Goal: Task Accomplishment & Management: Use online tool/utility

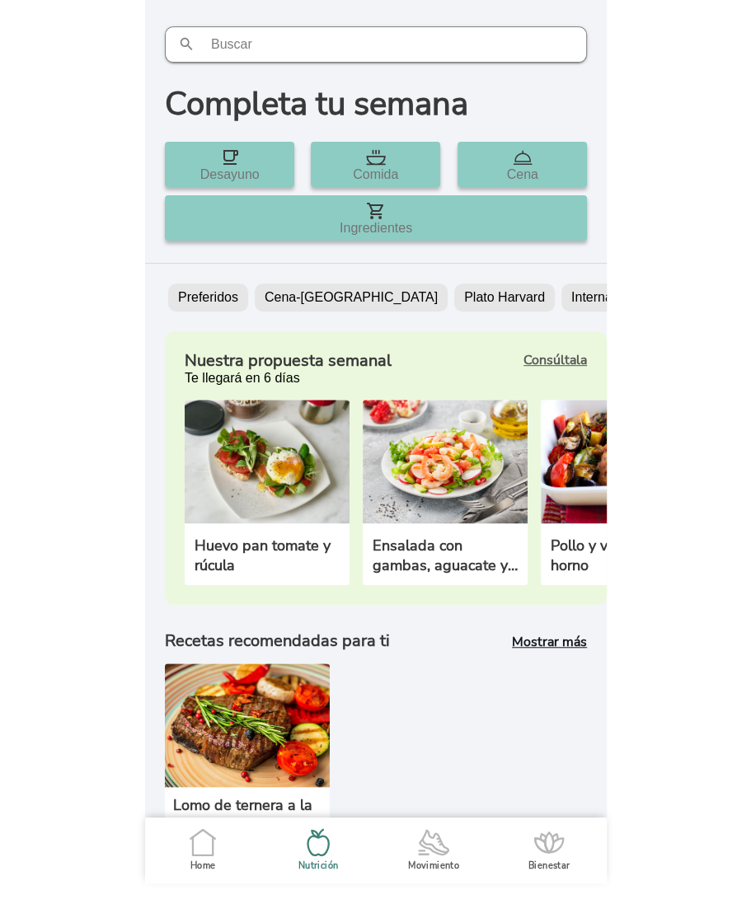
click at [433, 849] on icon ".cls-1 { stroke-width: 0px; } .cls-1, .cls-2 { fill: none; } .cls-2 { stroke-li…" at bounding box center [433, 842] width 35 height 35
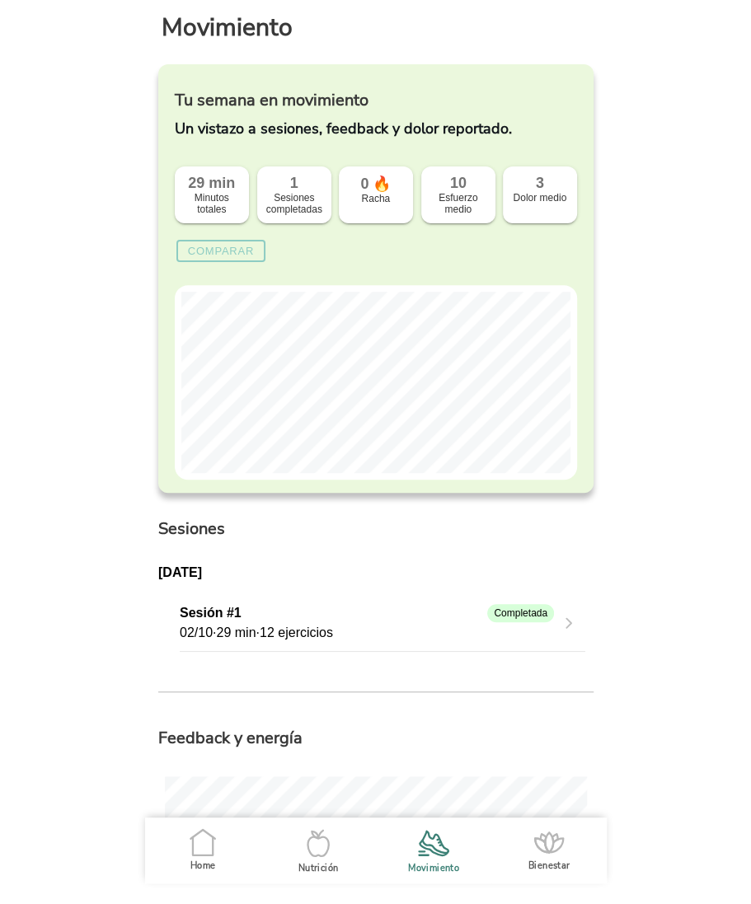
click at [203, 844] on icon ".cls-1 { stroke-width: 0px; } .cls-1, .cls-2 { fill: none; } .cls-2 { stroke-li…" at bounding box center [202, 842] width 35 height 35
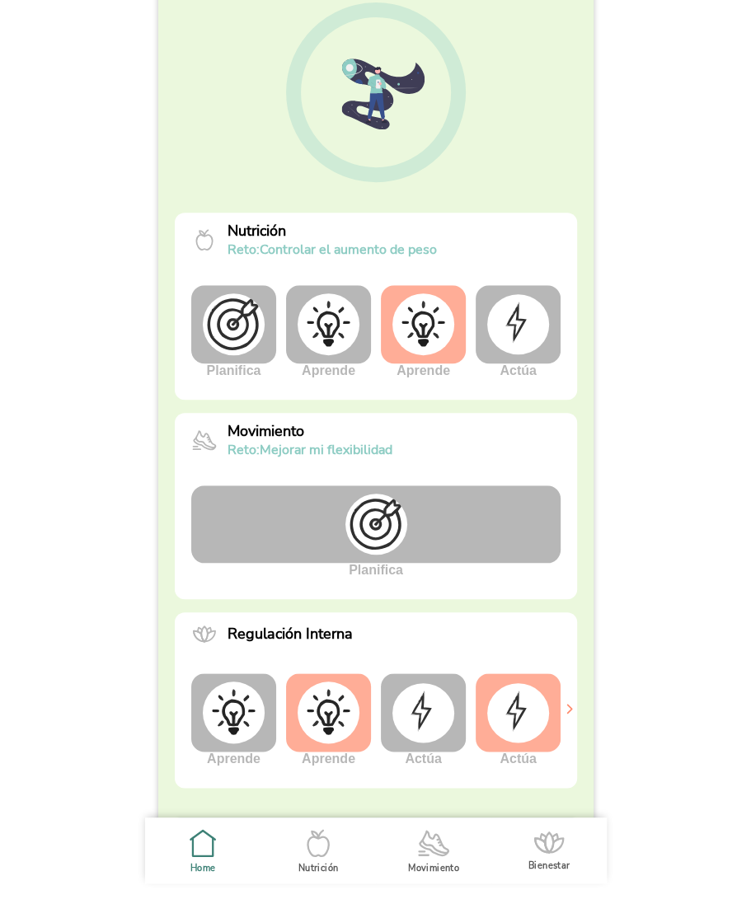
scroll to position [158, 0]
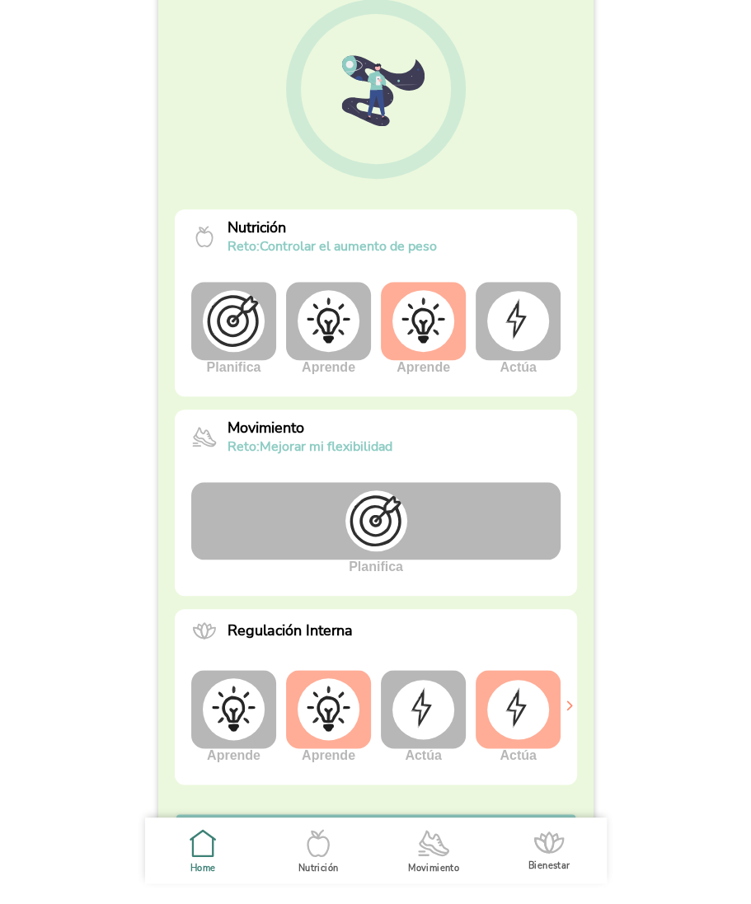
click at [514, 328] on img at bounding box center [518, 320] width 62 height 59
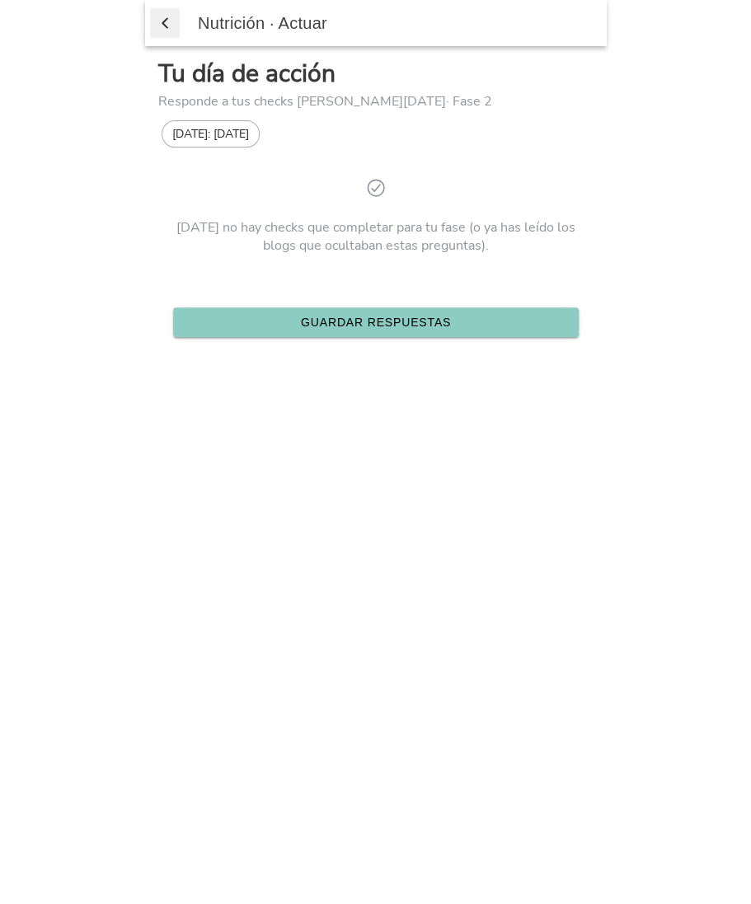
click at [165, 24] on span "button" at bounding box center [165, 23] width 16 height 25
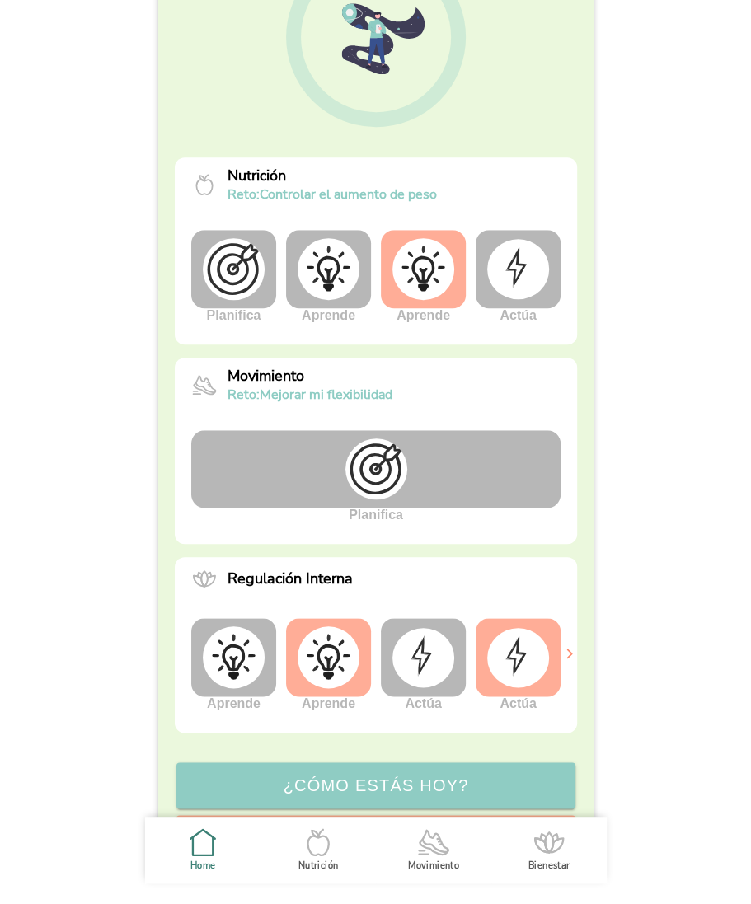
scroll to position [196, 0]
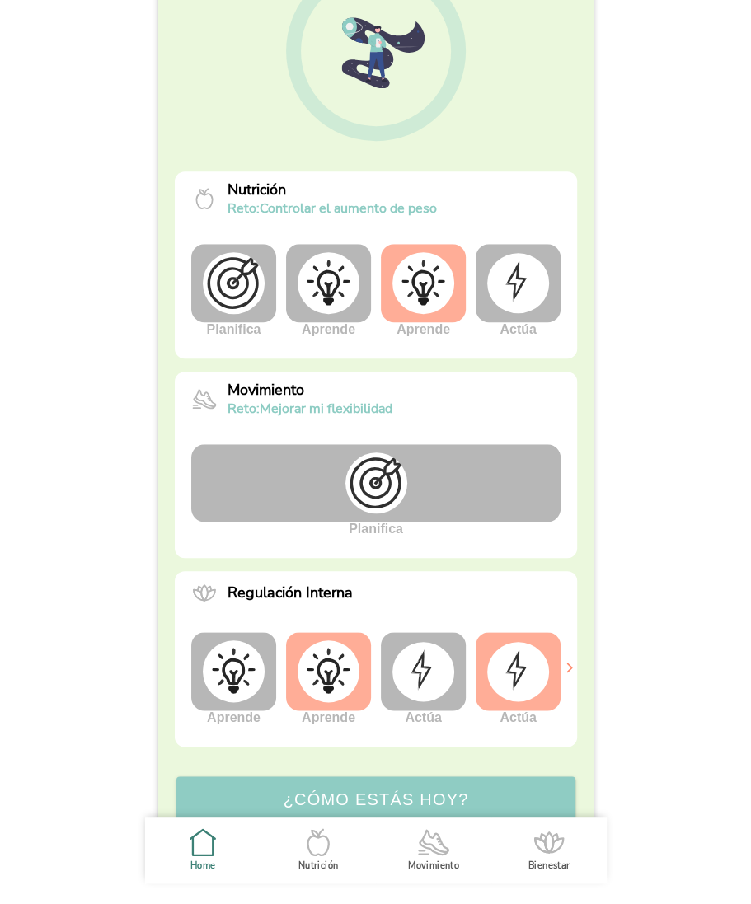
click at [525, 287] on img at bounding box center [518, 282] width 62 height 59
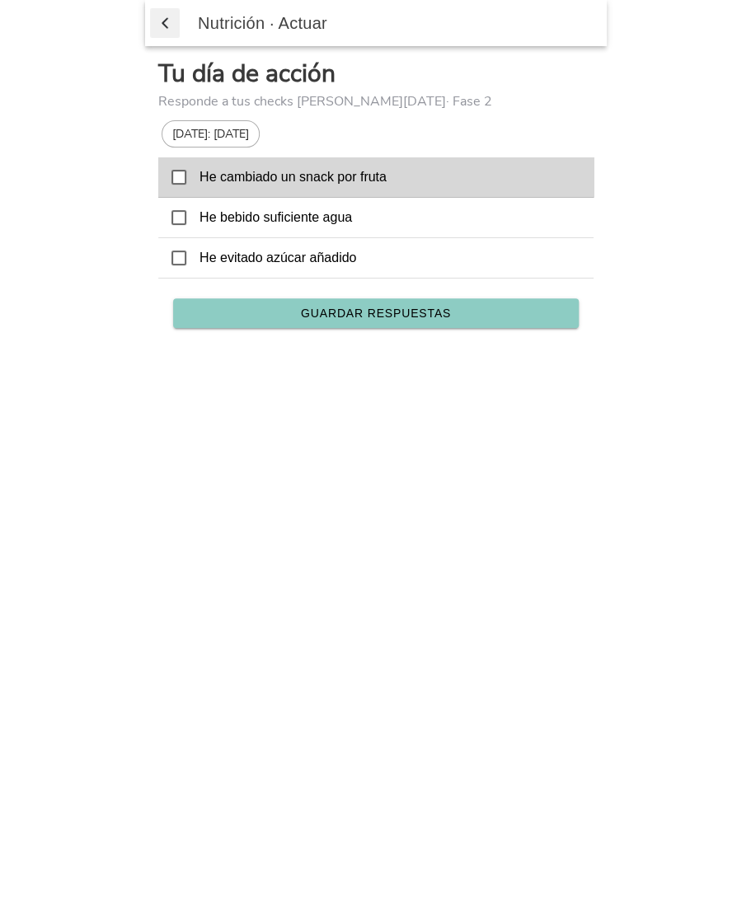
click at [178, 180] on icon at bounding box center [178, 177] width 15 height 15
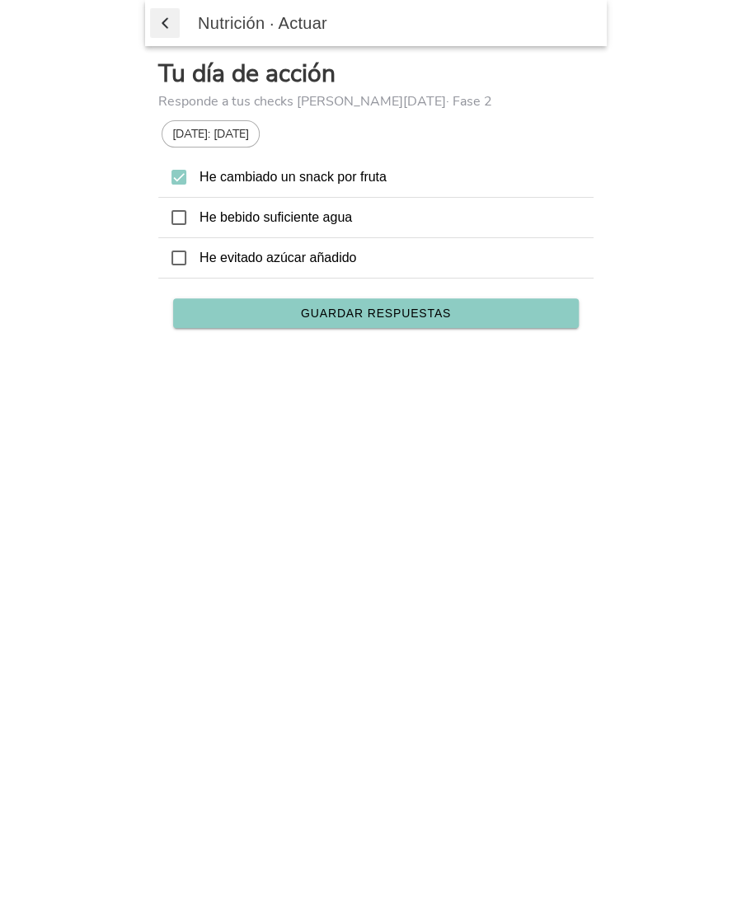
click at [382, 312] on span "Guardar respuestas" at bounding box center [375, 313] width 150 height 12
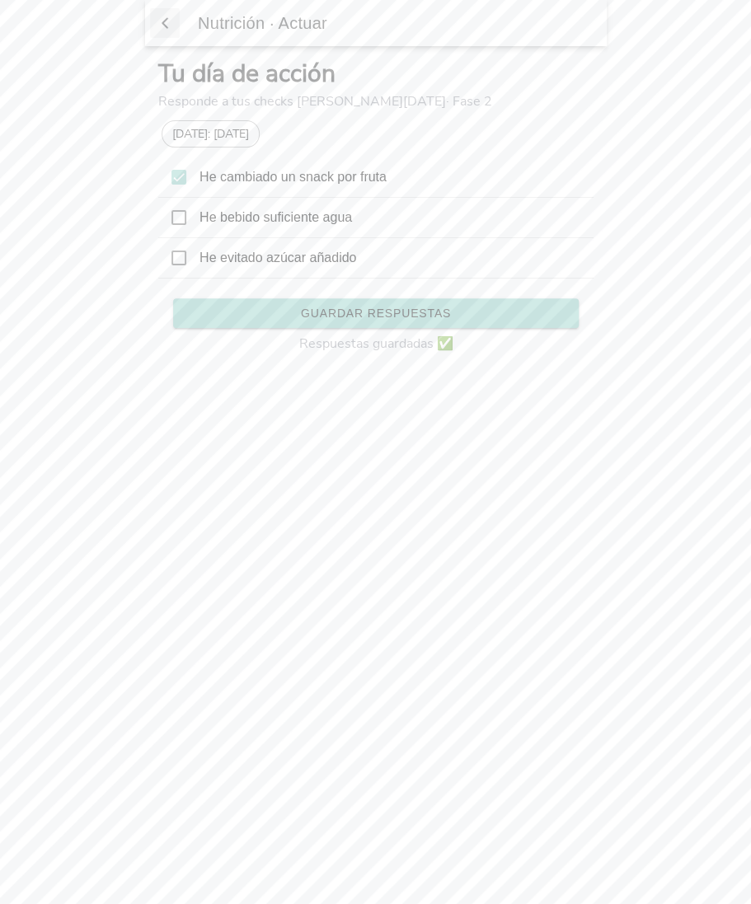
click at [165, 19] on span "button" at bounding box center [165, 23] width 16 height 25
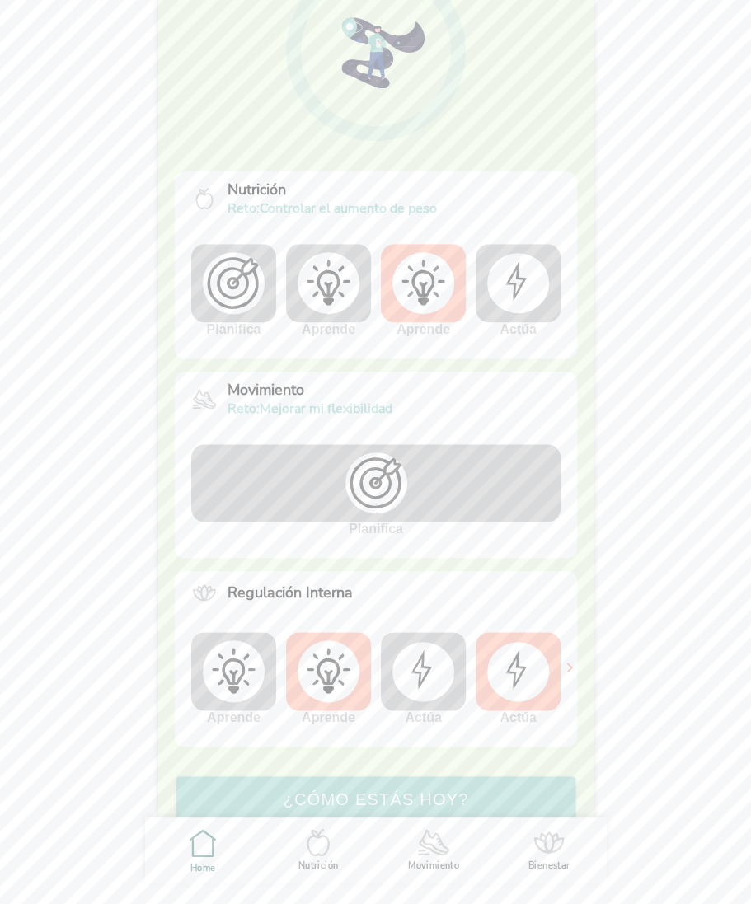
click at [239, 692] on img at bounding box center [234, 671] width 62 height 62
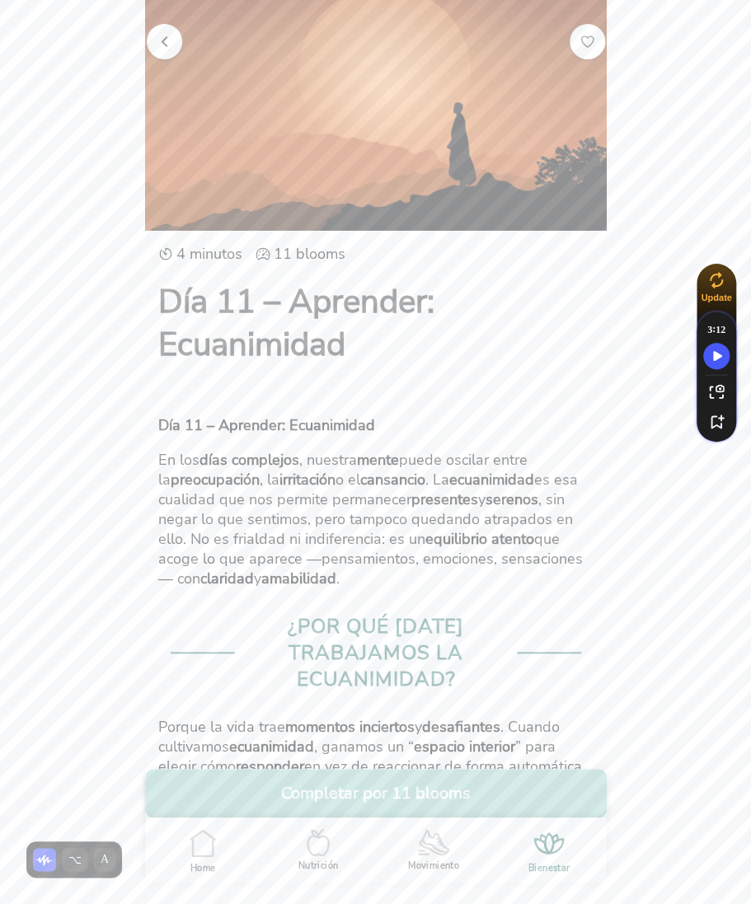
click at [393, 793] on button "Completar por 11 blooms" at bounding box center [375, 793] width 461 height 49
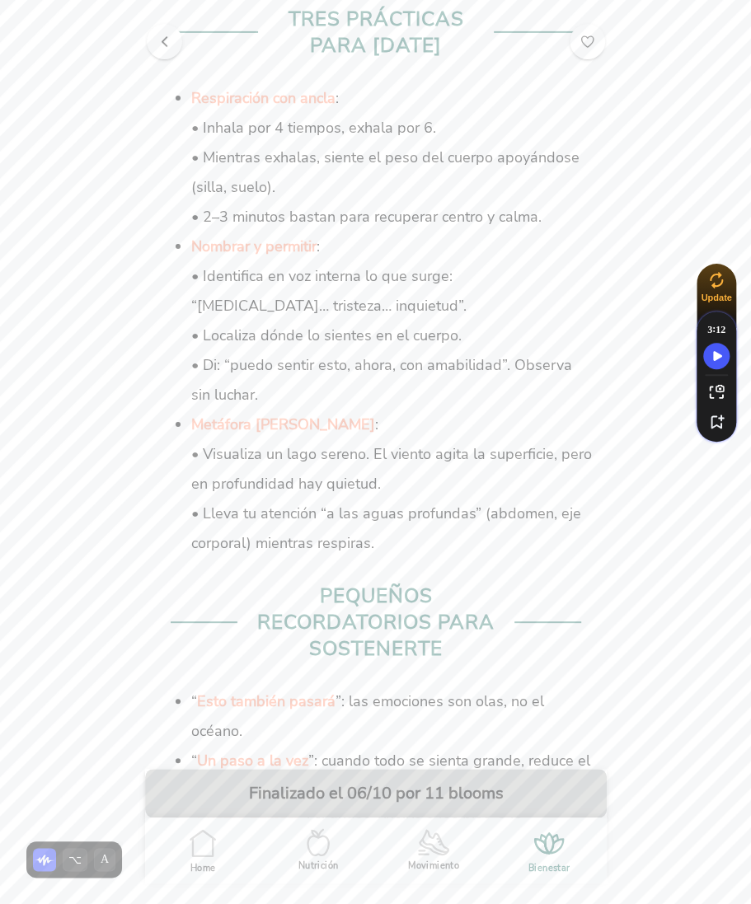
scroll to position [2247, 0]
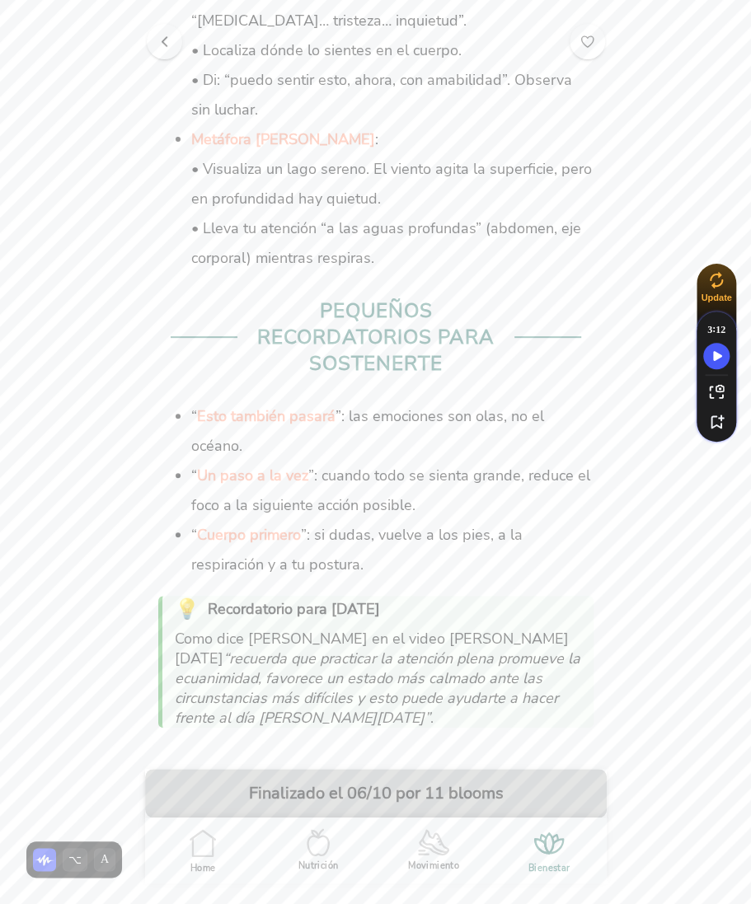
click at [157, 33] on span "button" at bounding box center [165, 41] width 16 height 16
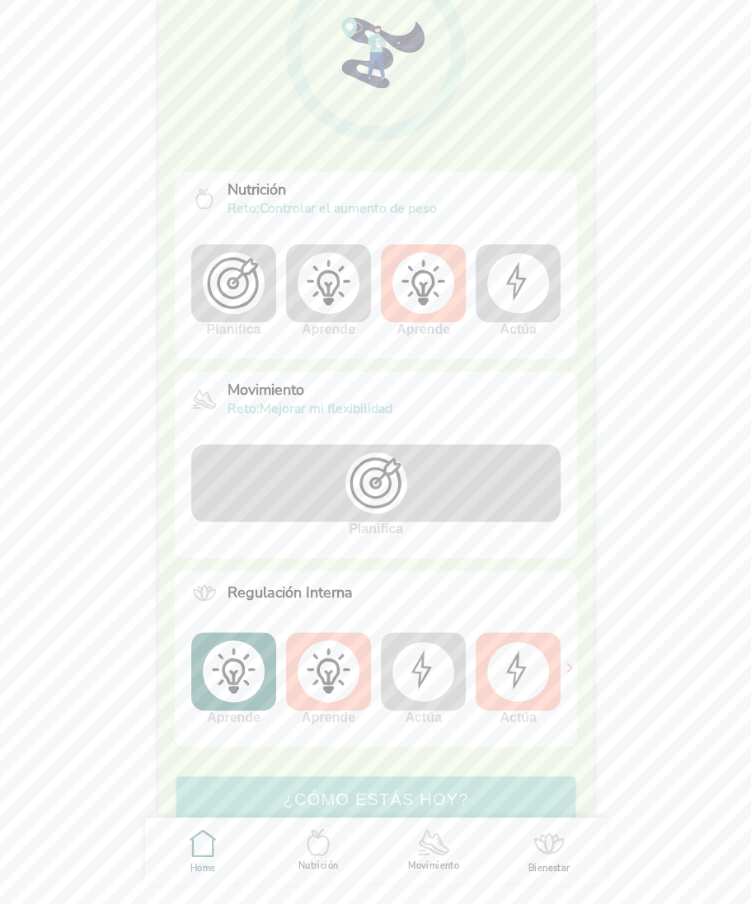
click at [406, 675] on img at bounding box center [423, 671] width 62 height 59
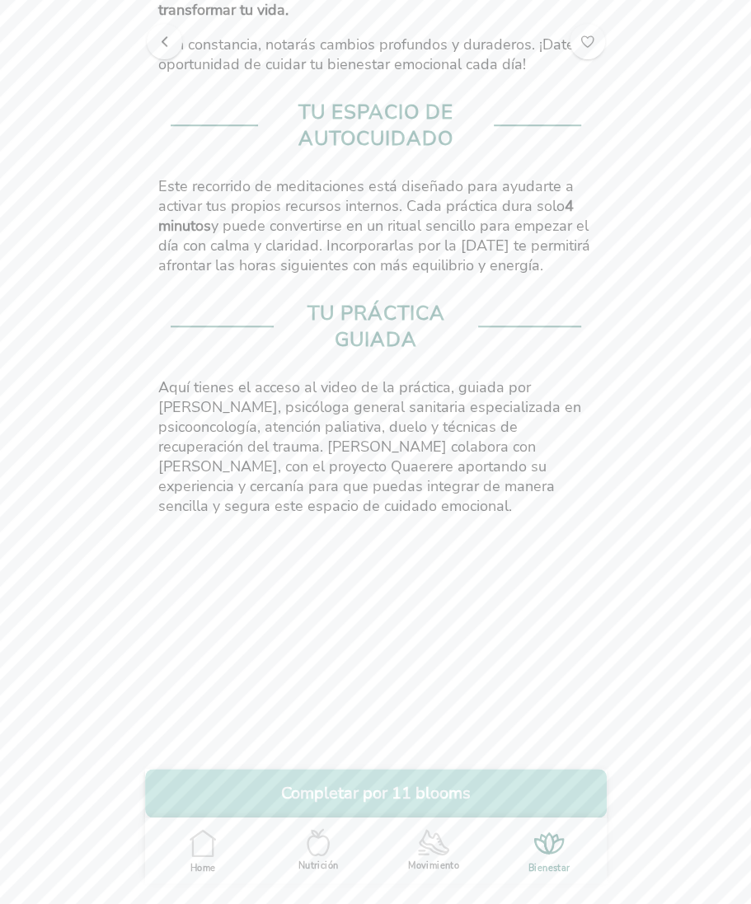
scroll to position [731, 0]
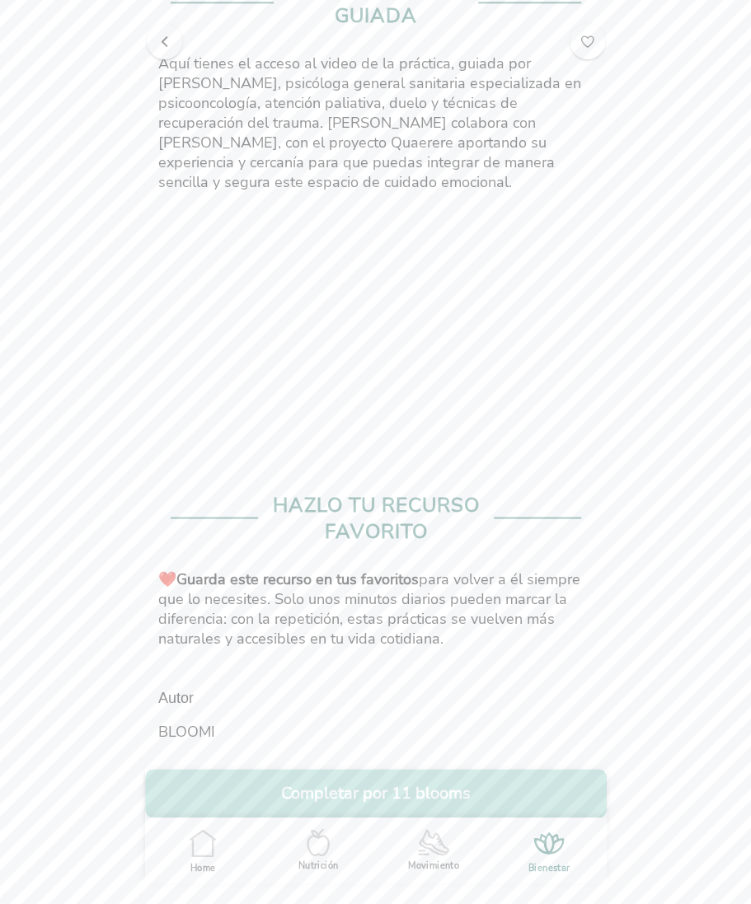
click at [380, 793] on button "Completar por 11 blooms" at bounding box center [375, 793] width 461 height 49
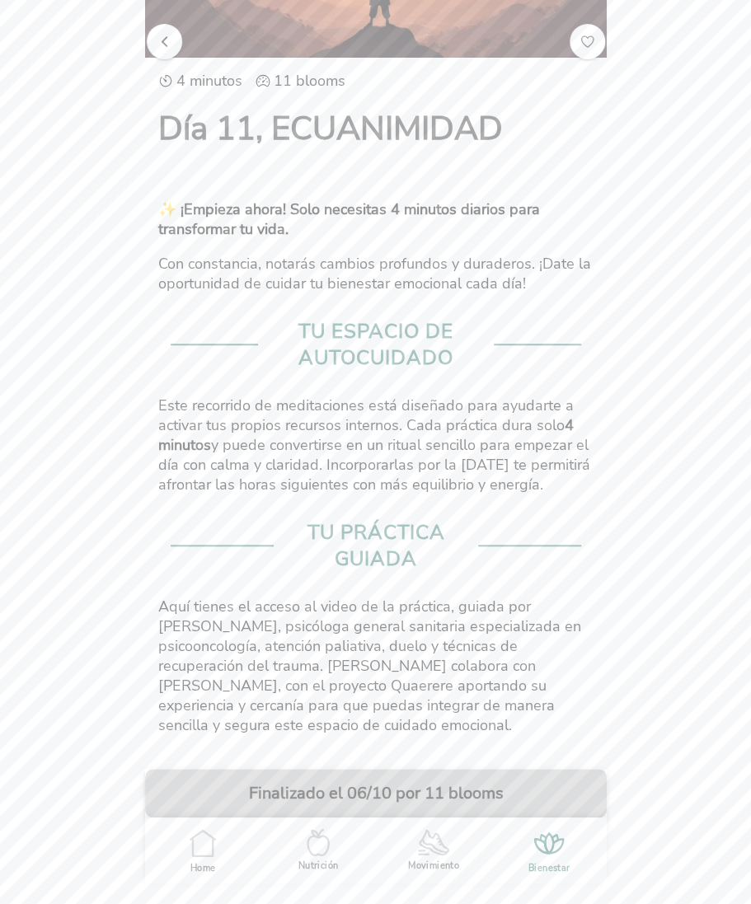
scroll to position [0, 0]
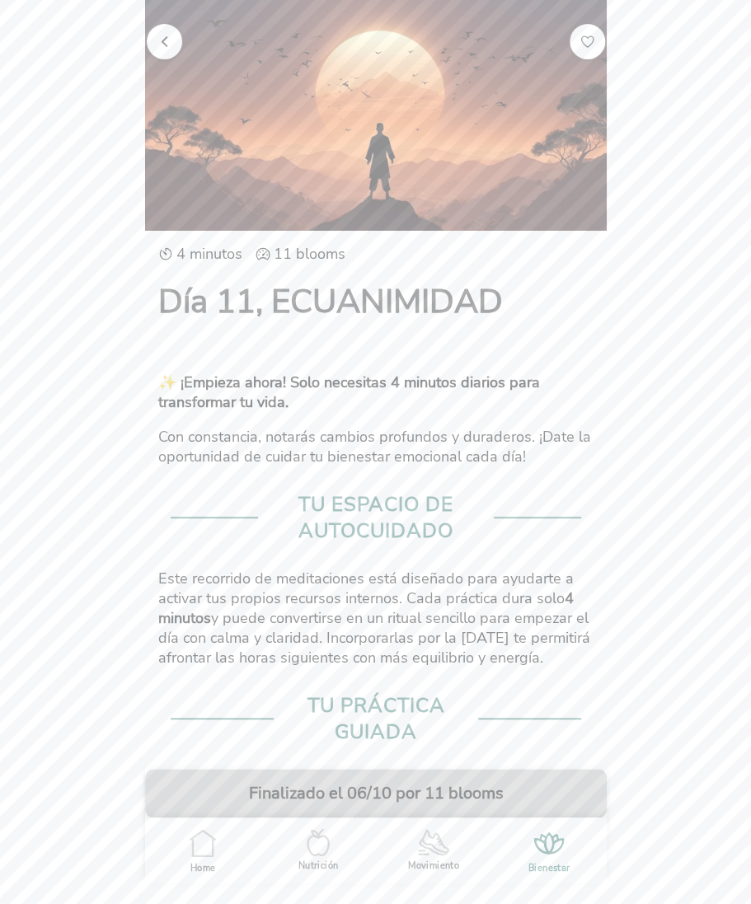
click at [168, 42] on span "button" at bounding box center [165, 41] width 16 height 16
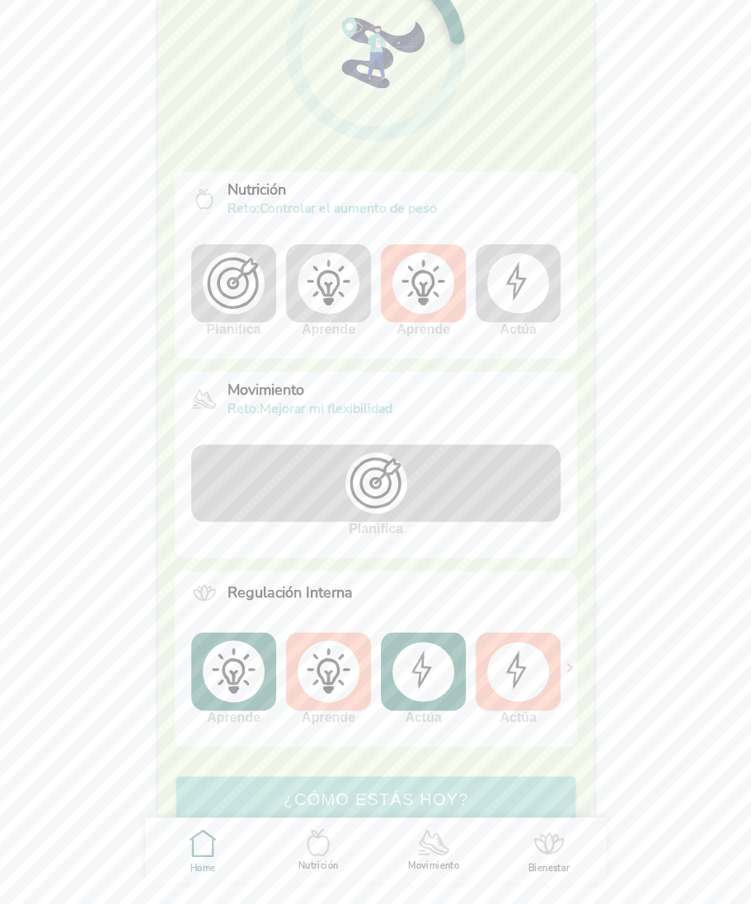
click at [514, 270] on img at bounding box center [518, 282] width 62 height 59
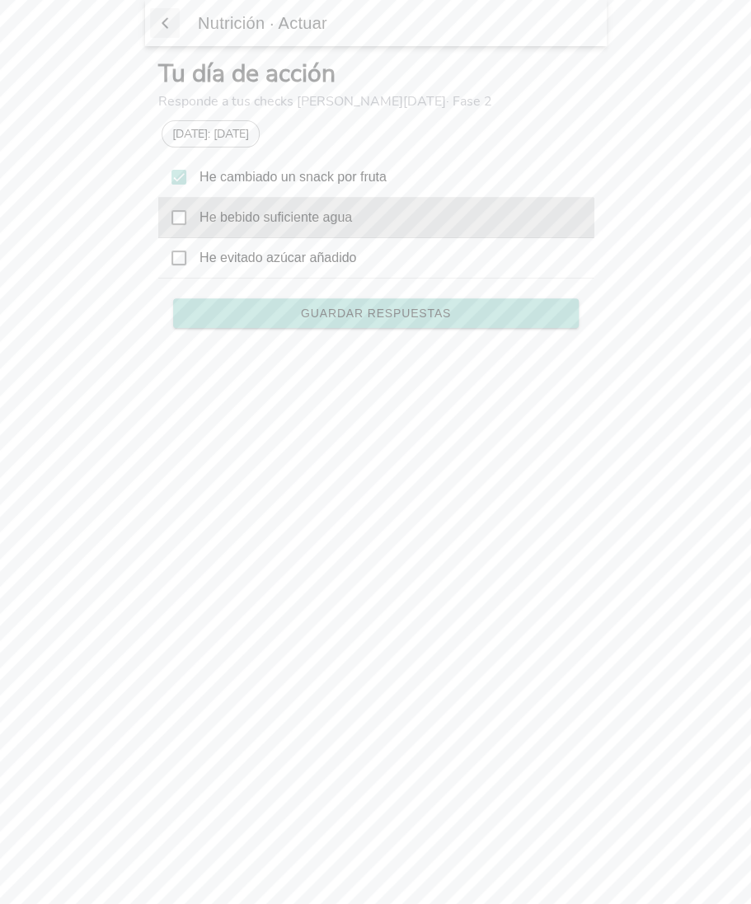
click at [180, 215] on icon at bounding box center [178, 217] width 15 height 15
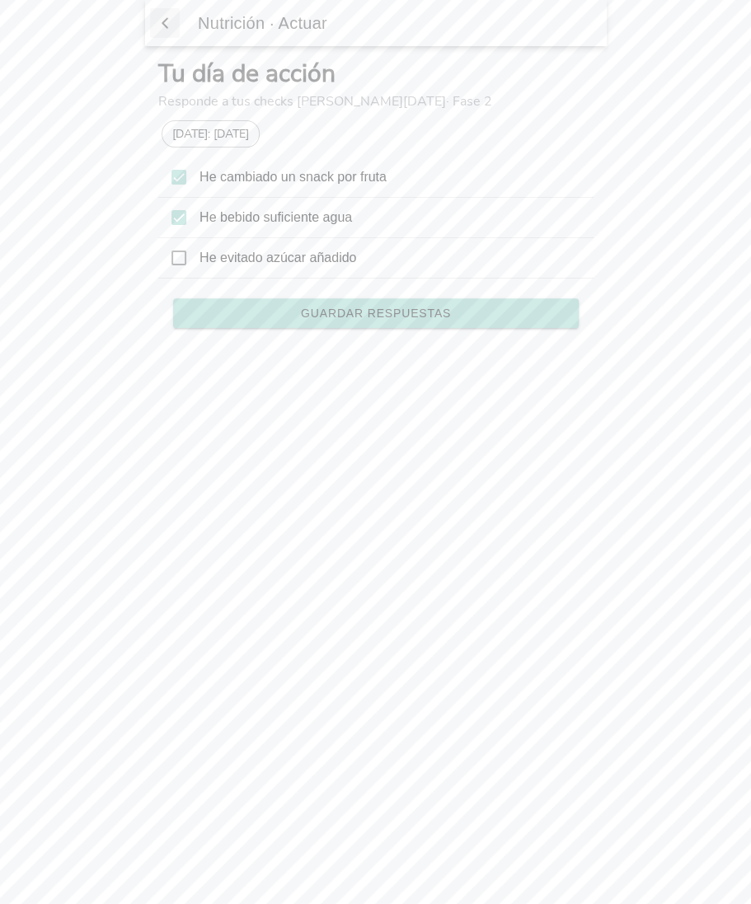
click at [362, 311] on span "Guardar respuestas" at bounding box center [375, 313] width 150 height 12
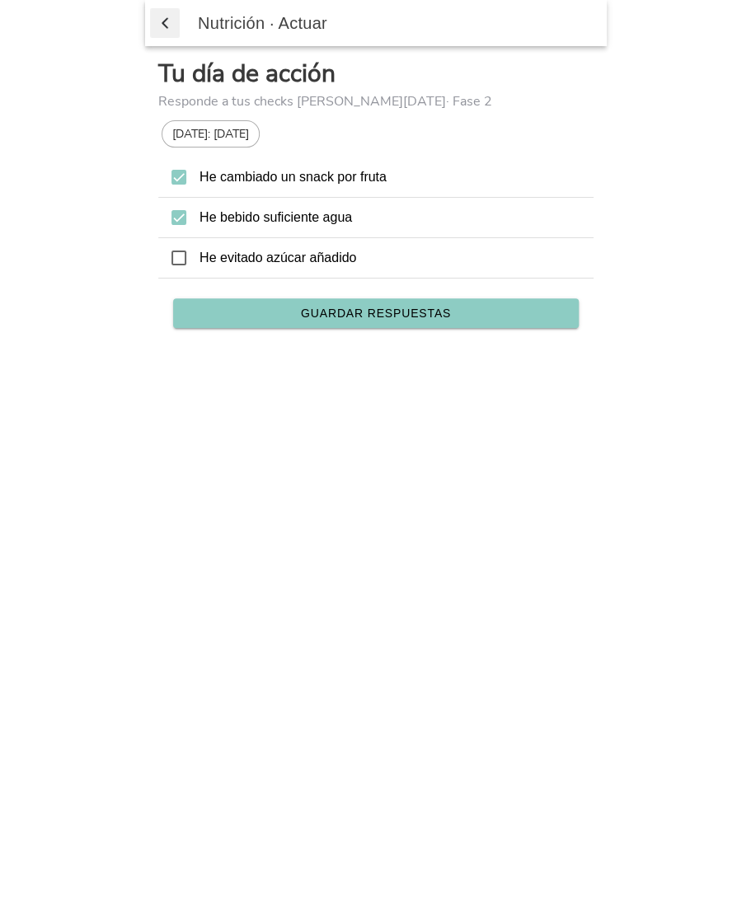
click at [166, 16] on span "button" at bounding box center [165, 23] width 16 height 25
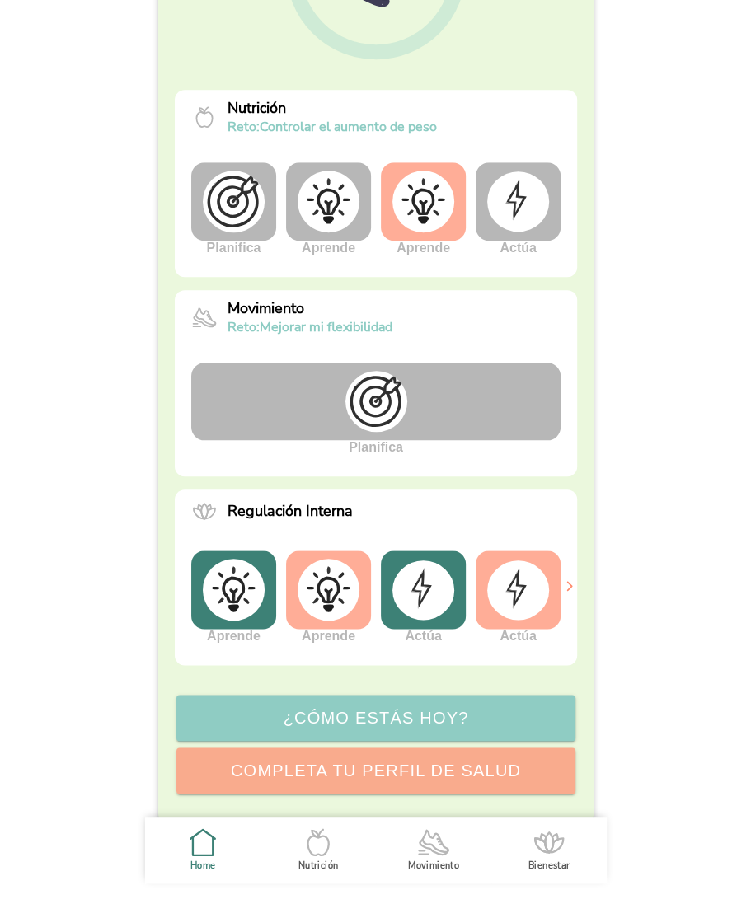
scroll to position [298, 0]
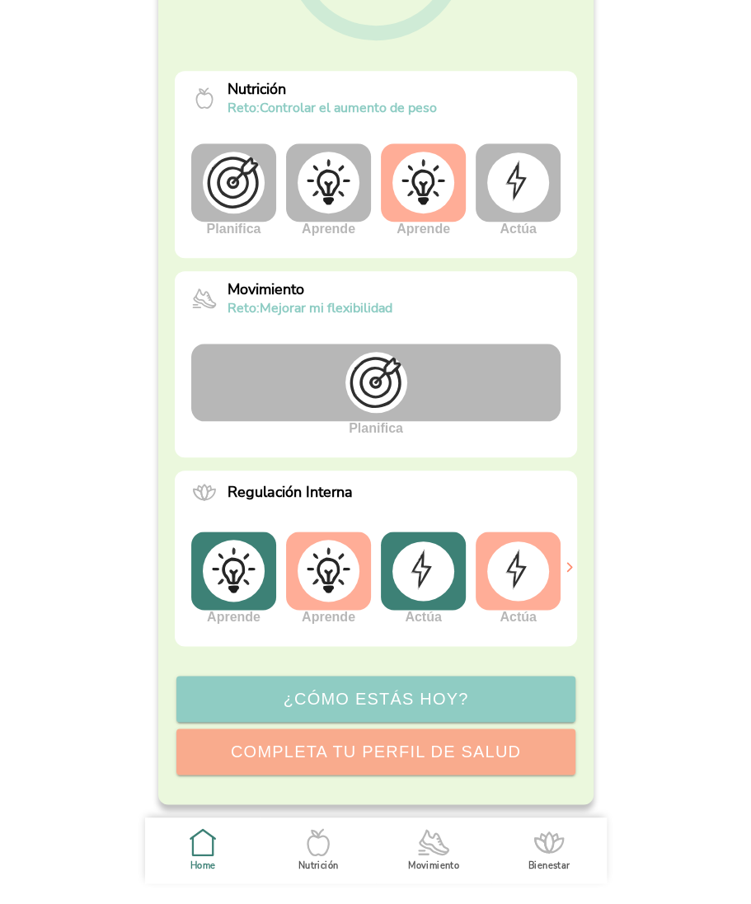
click at [310, 569] on img at bounding box center [328, 571] width 62 height 62
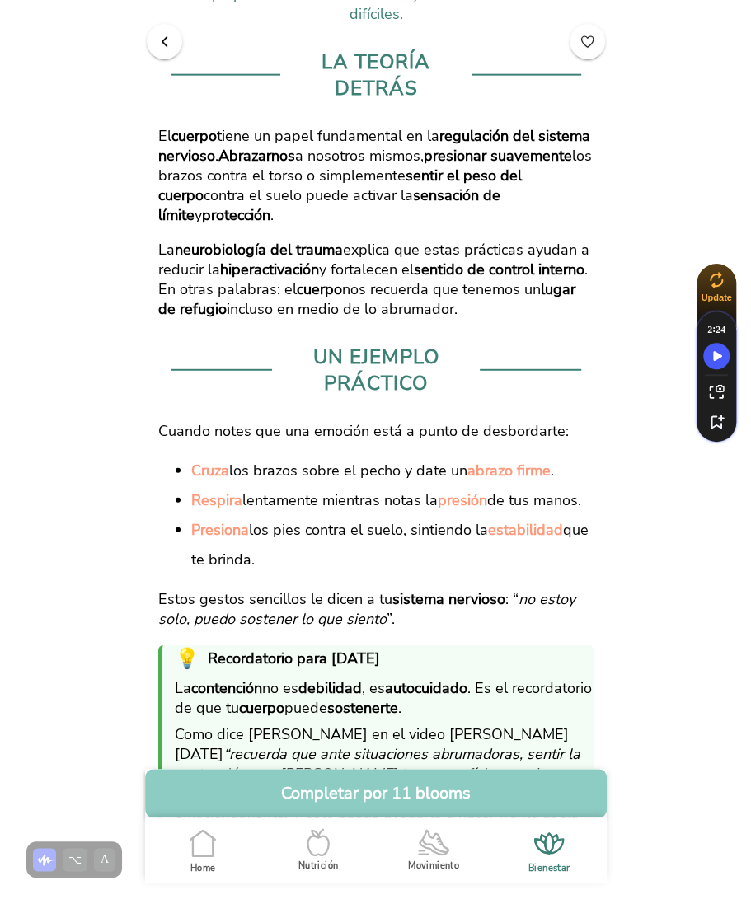
scroll to position [1601, 0]
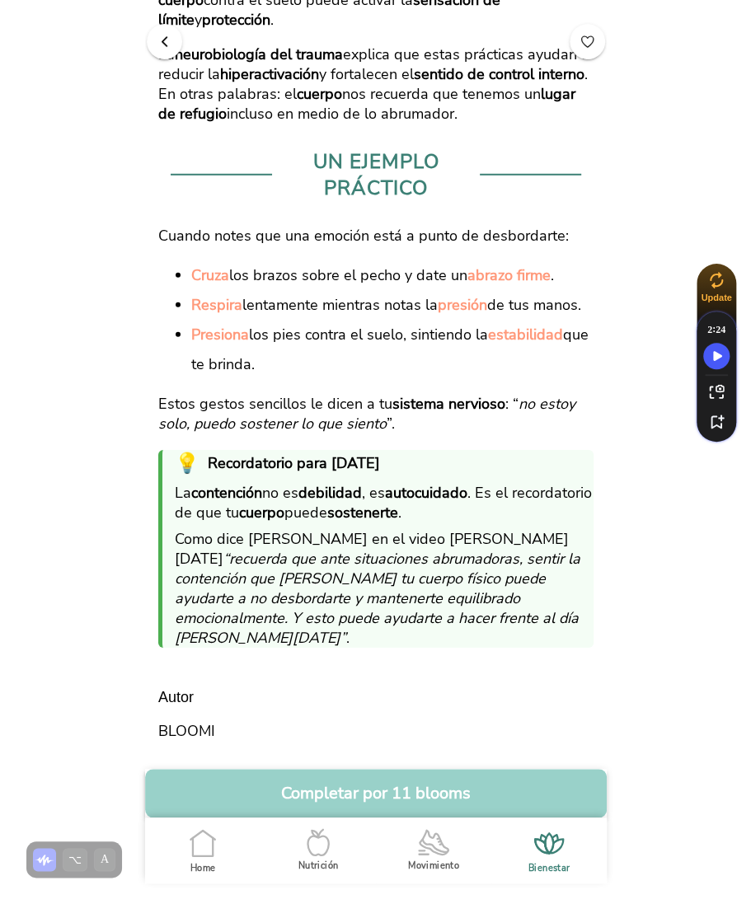
click at [376, 793] on button "Completar por 11 blooms" at bounding box center [375, 793] width 461 height 49
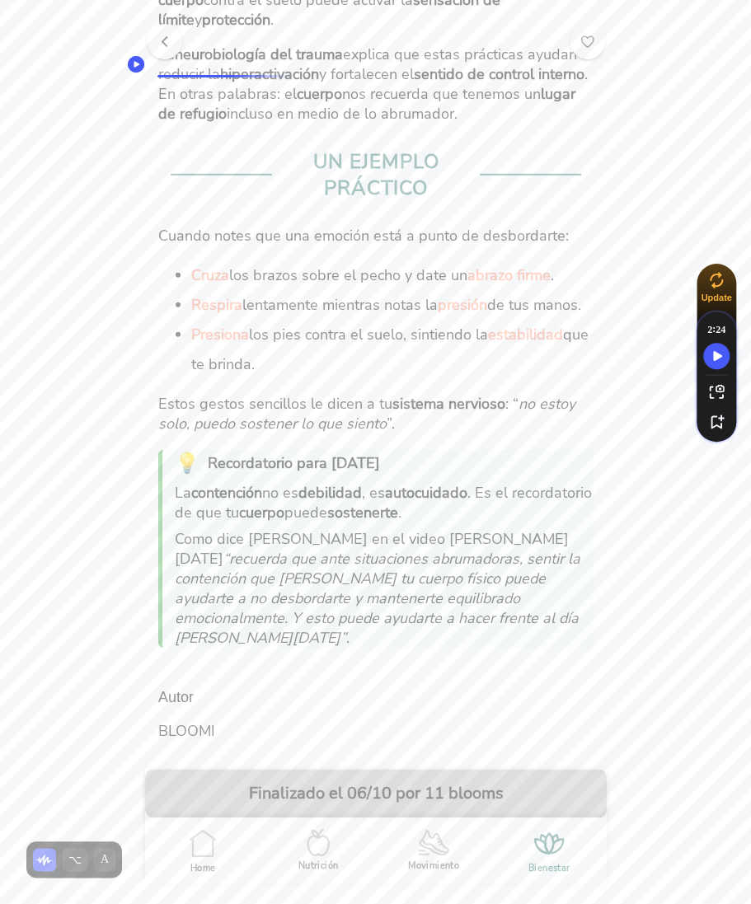
click at [168, 37] on span "button" at bounding box center [165, 41] width 16 height 16
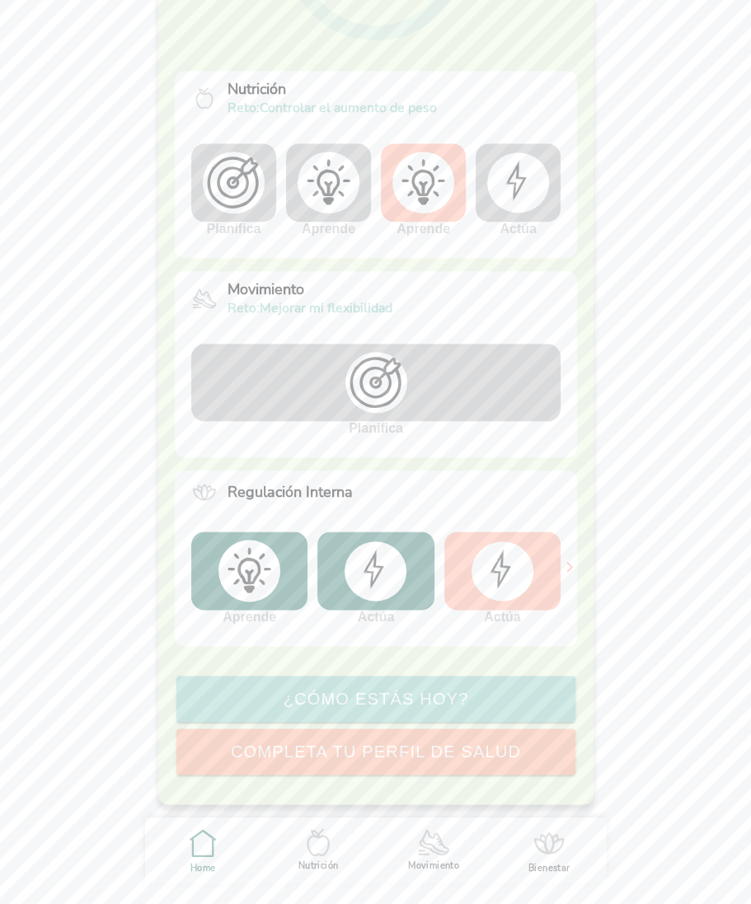
click at [424, 842] on icon at bounding box center [435, 844] width 26 height 13
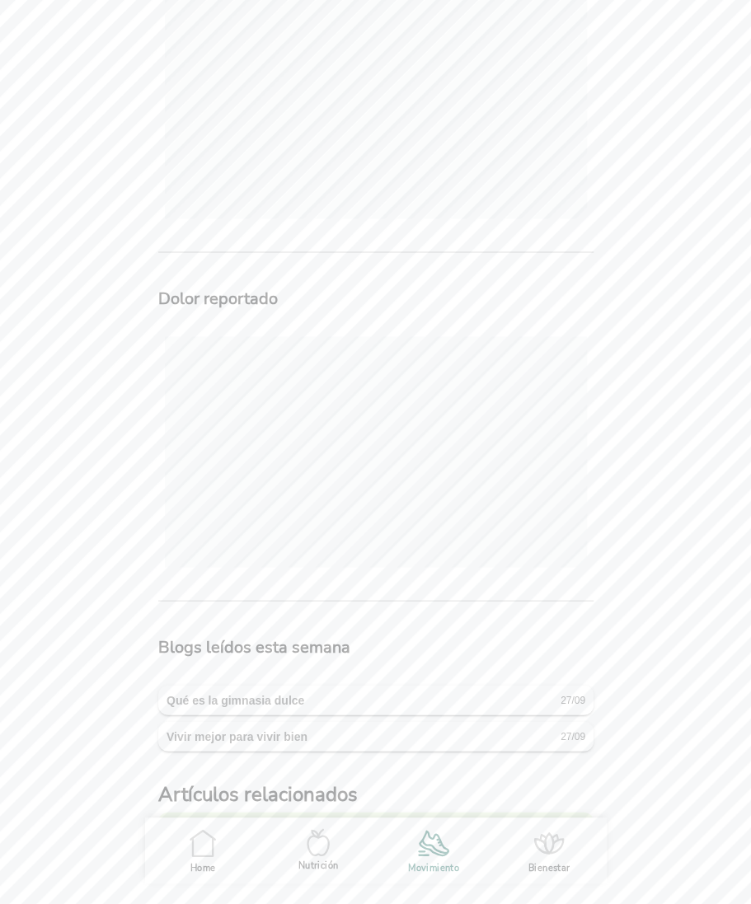
scroll to position [967, 0]
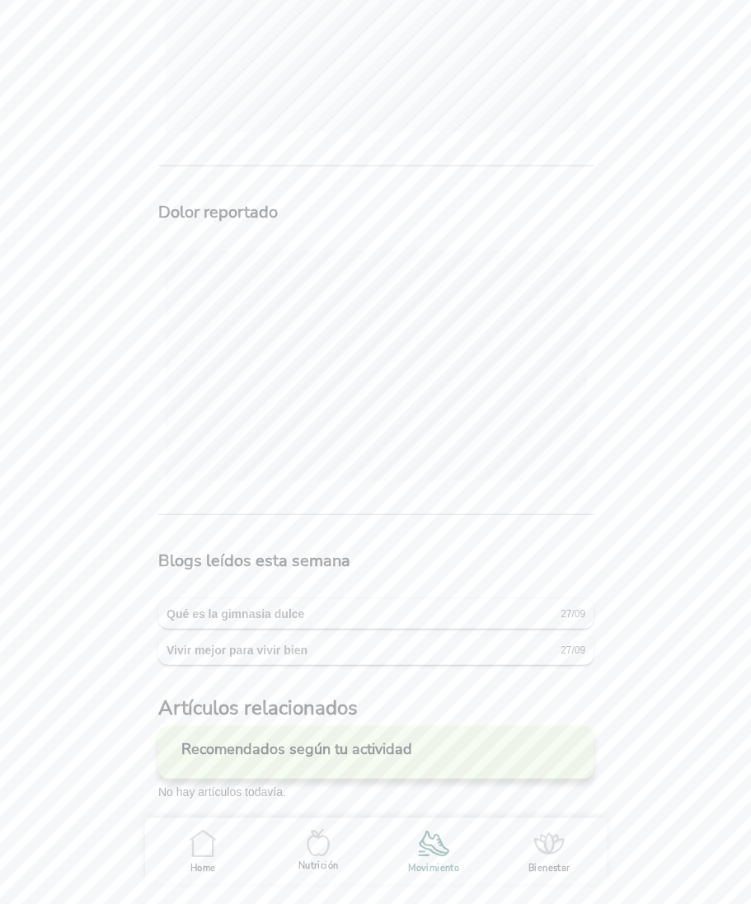
click at [204, 844] on icon ".cls-1 { stroke-width: 0px; } .cls-1, .cls-2 { fill: none; } .cls-2 { stroke-li…" at bounding box center [202, 842] width 35 height 35
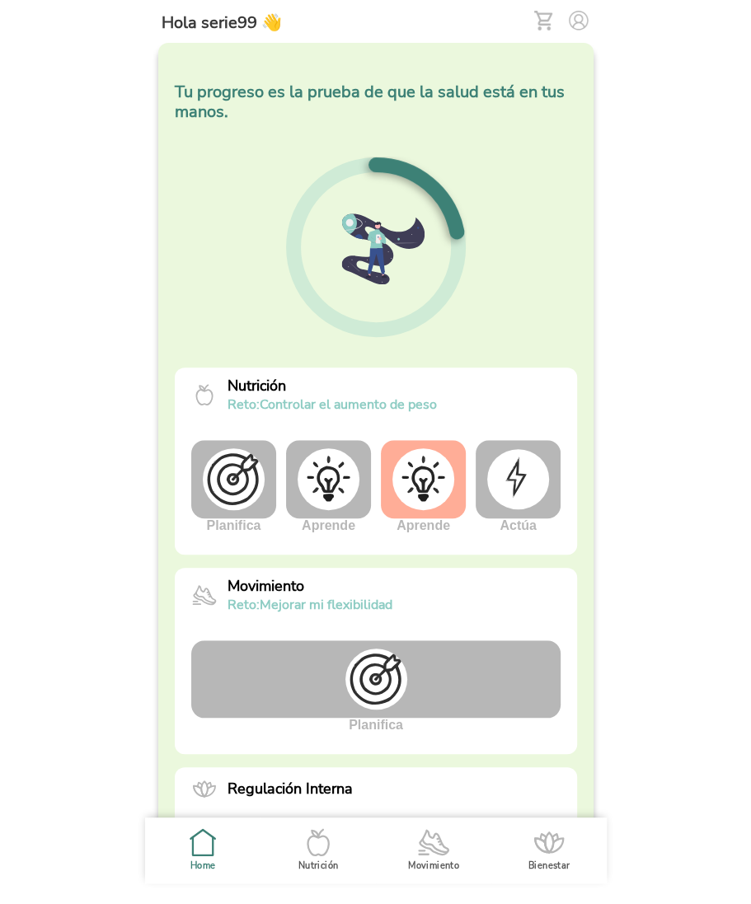
click at [540, 489] on img at bounding box center [518, 478] width 62 height 59
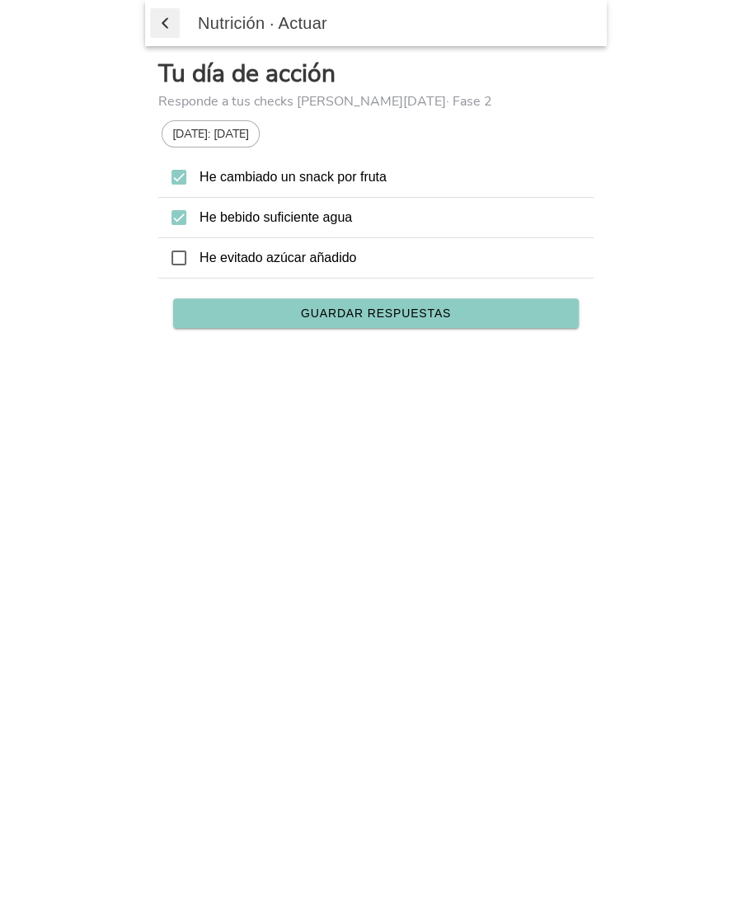
click at [397, 320] on button "Guardar respuestas" at bounding box center [375, 313] width 405 height 30
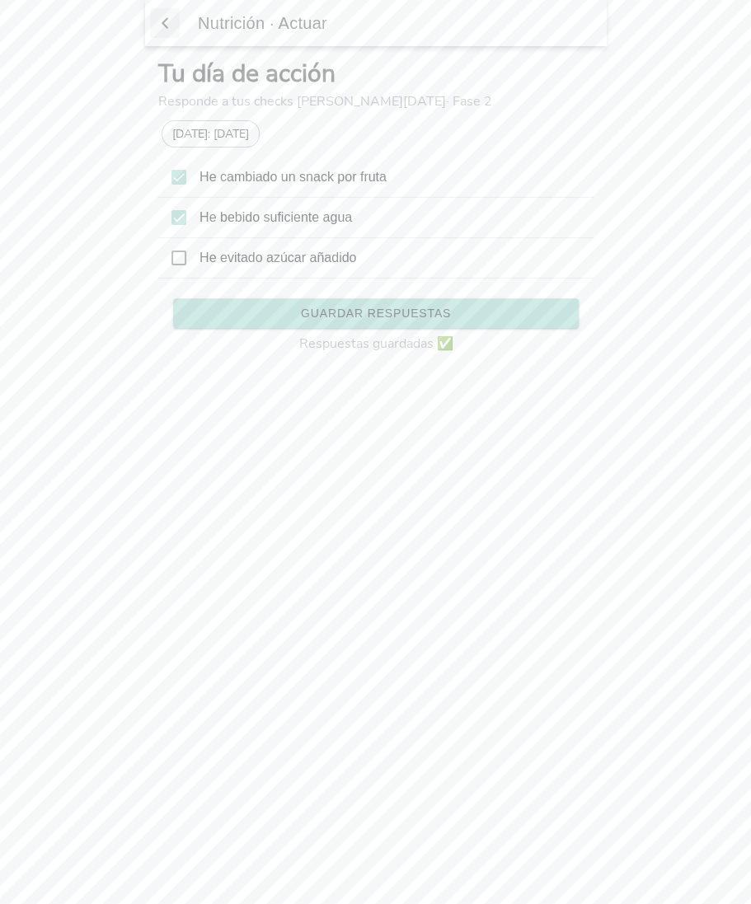
click at [180, 176] on icon at bounding box center [178, 177] width 15 height 15
click at [372, 311] on span "Guardar respuestas" at bounding box center [375, 313] width 150 height 12
click at [161, 17] on span "button" at bounding box center [165, 23] width 16 height 25
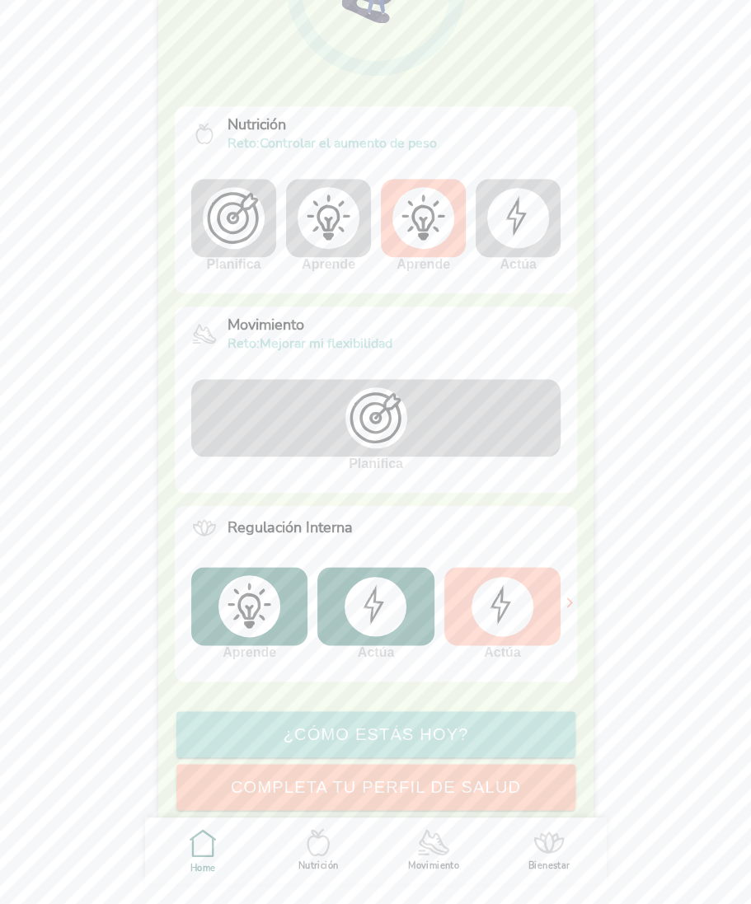
scroll to position [298, 0]
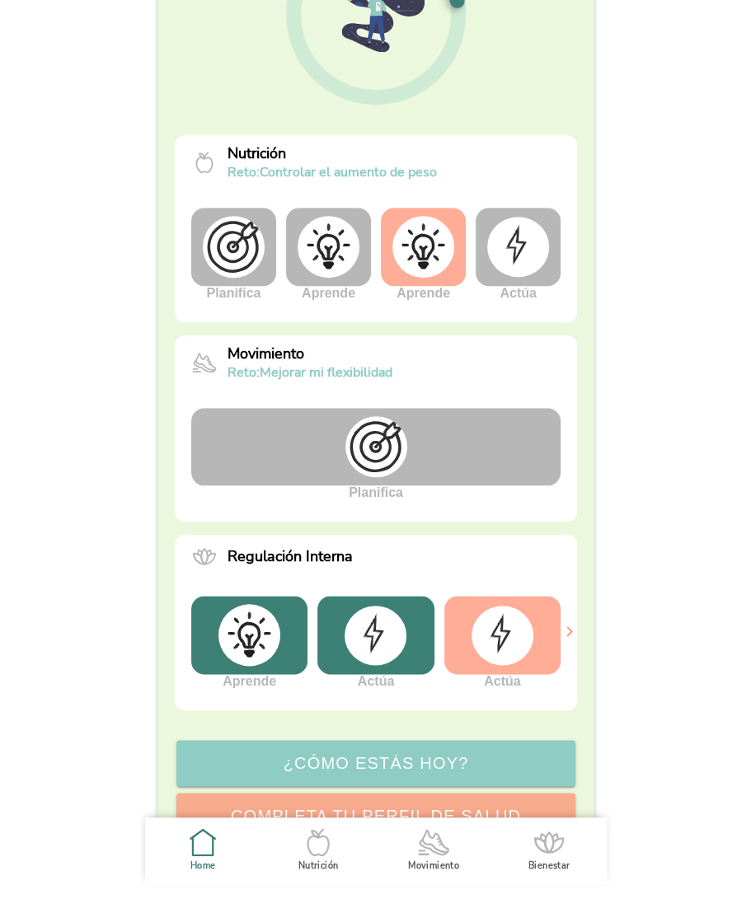
scroll to position [298, 0]
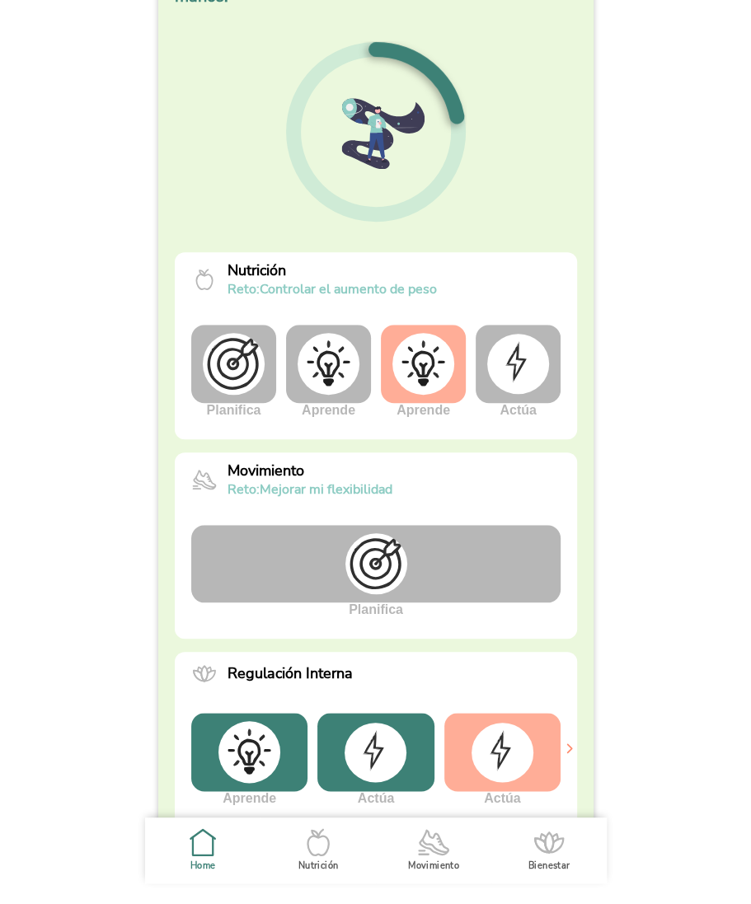
scroll to position [298, 0]
